Goal: Check status: Check status

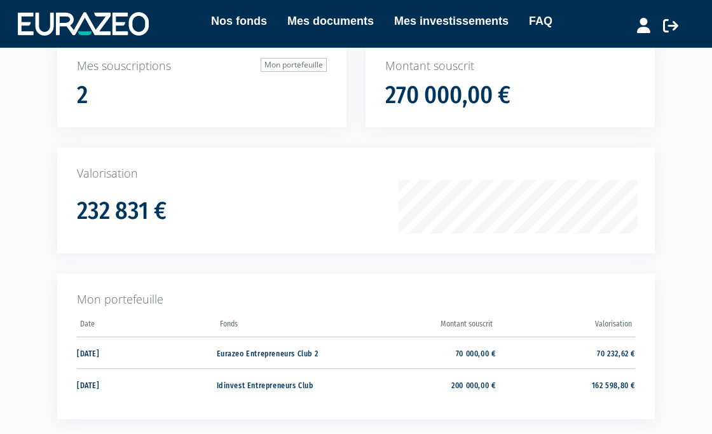
scroll to position [104, 0]
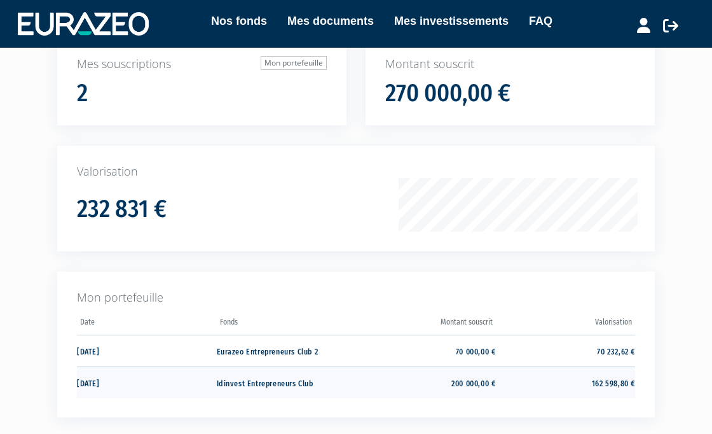
click at [241, 380] on td "Idinvest Entrepreneurs Club" at bounding box center [287, 382] width 140 height 32
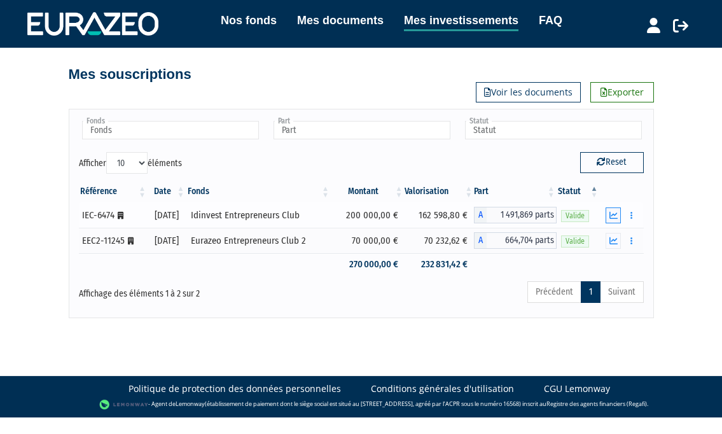
click at [616, 214] on icon "button" at bounding box center [613, 215] width 8 height 8
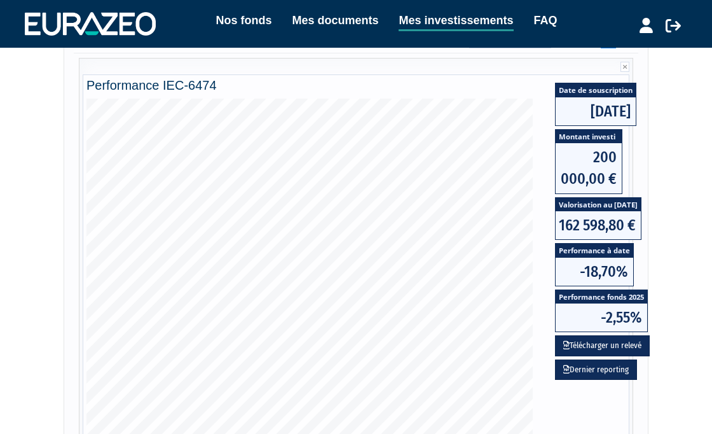
scroll to position [176, 0]
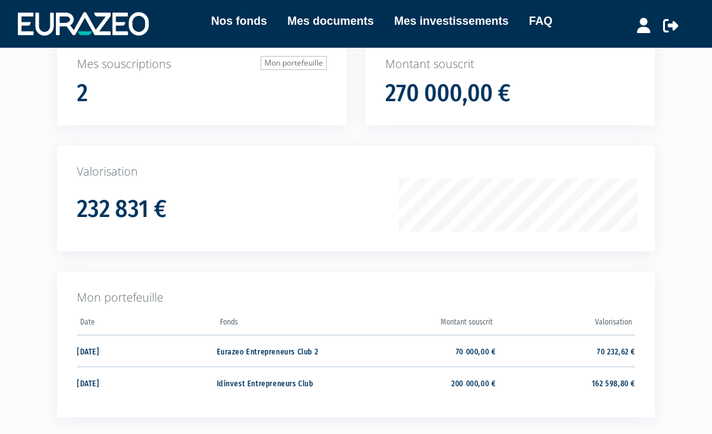
scroll to position [104, 0]
click at [284, 347] on td "Eurazeo Entrepreneurs Club 2" at bounding box center [287, 351] width 140 height 32
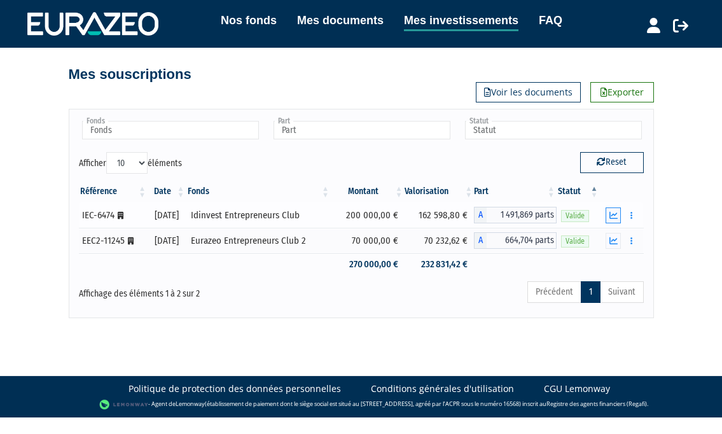
click at [614, 215] on icon "button" at bounding box center [613, 215] width 8 height 8
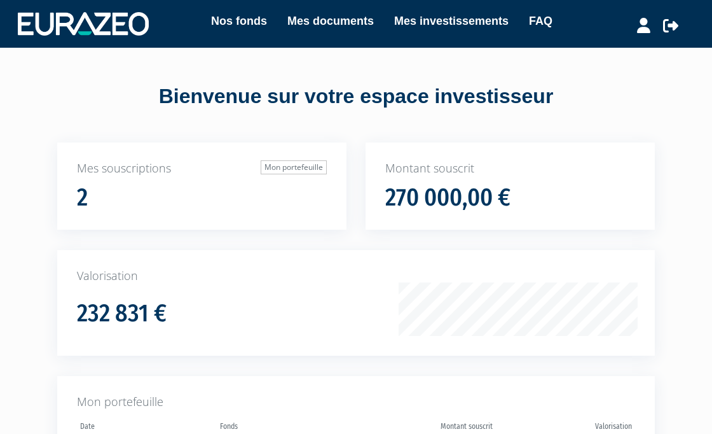
scroll to position [104, 0]
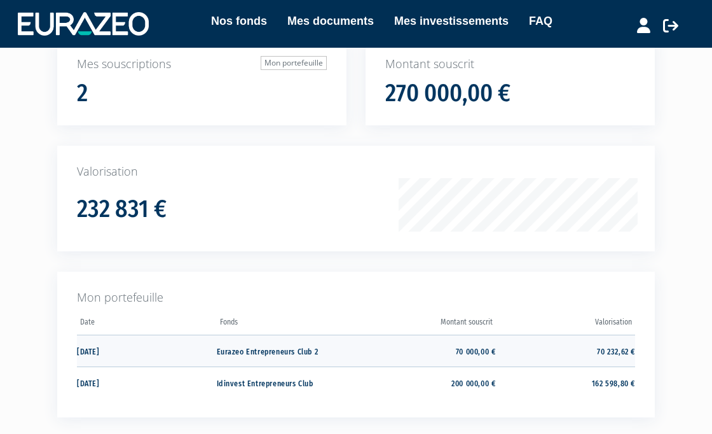
click at [261, 349] on td "Eurazeo Entrepreneurs Club 2" at bounding box center [287, 351] width 140 height 32
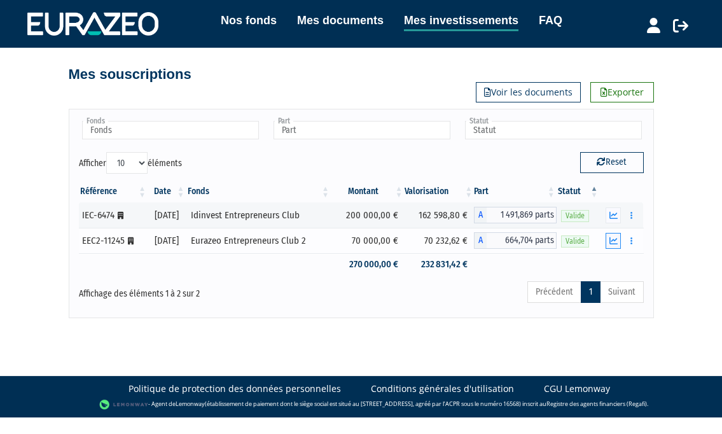
click at [614, 242] on icon "button" at bounding box center [613, 241] width 8 height 8
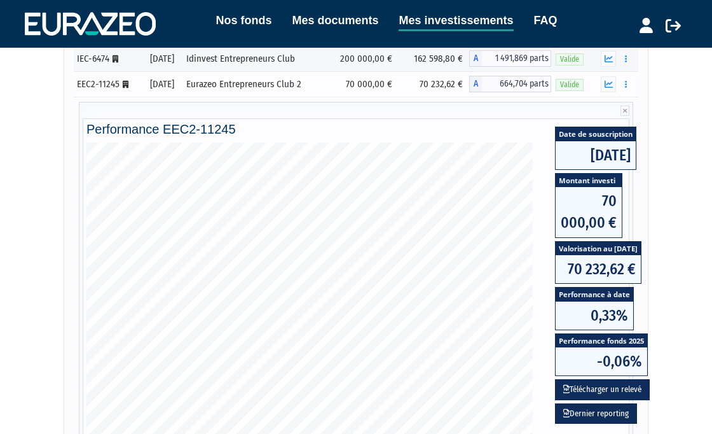
scroll to position [174, 0]
